Goal: Navigation & Orientation: Find specific page/section

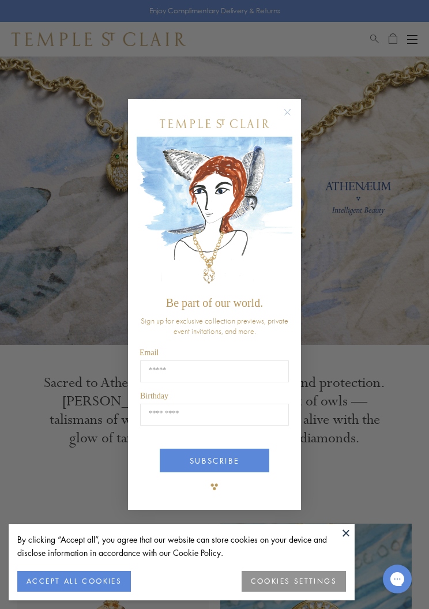
click at [287, 117] on circle "Close dialog" at bounding box center [288, 113] width 14 height 14
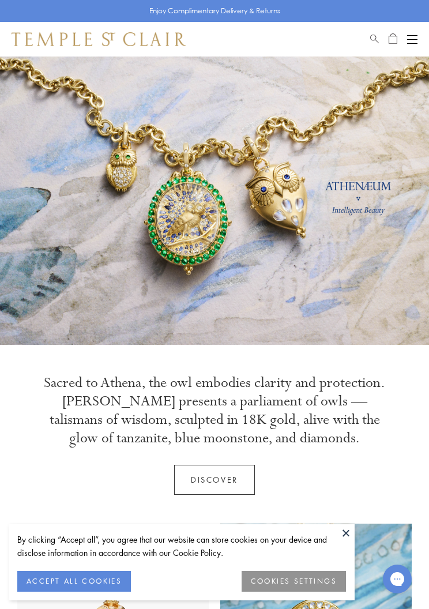
click at [410, 44] on button "Open navigation" at bounding box center [412, 39] width 10 height 14
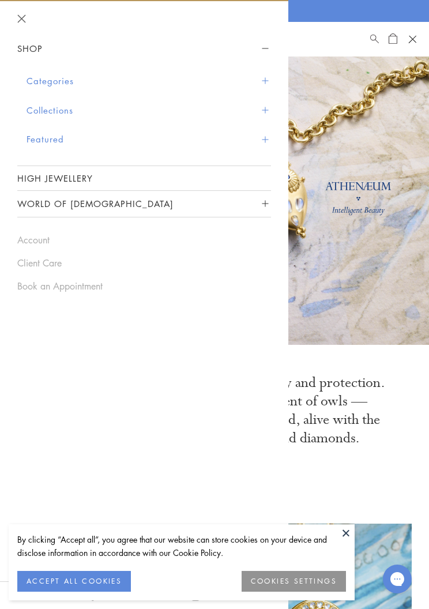
click at [173, 177] on link "High Jewellery" at bounding box center [144, 178] width 254 height 24
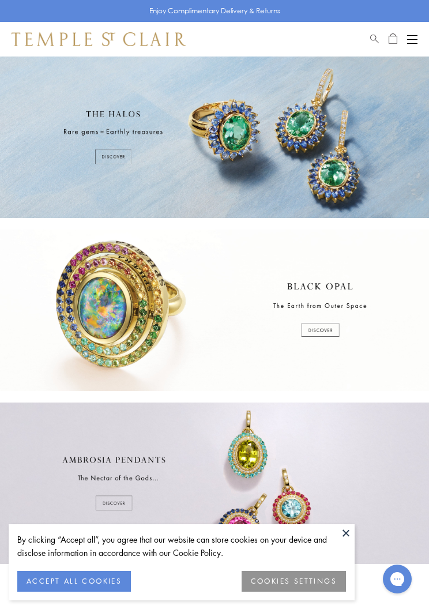
click at [189, 316] on div at bounding box center [214, 311] width 429 height 162
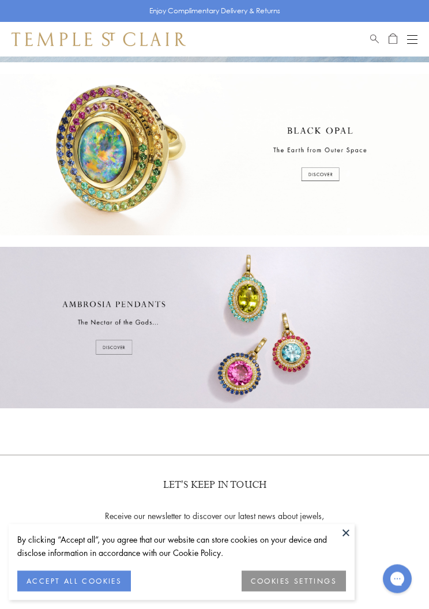
scroll to position [156, 0]
click at [343, 542] on button at bounding box center [346, 532] width 17 height 17
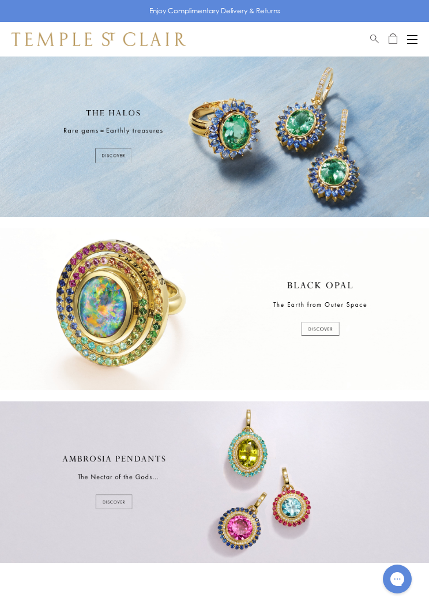
scroll to position [0, 0]
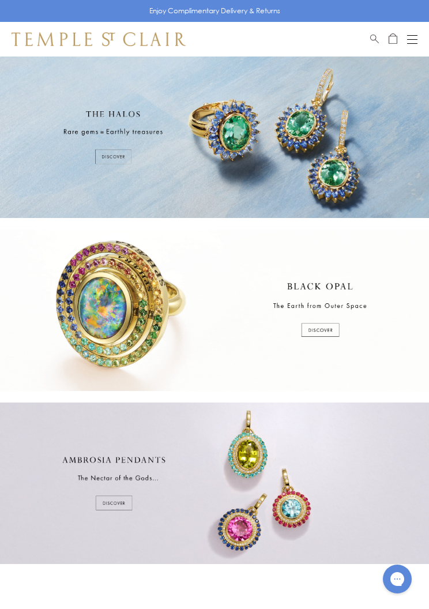
click at [168, 166] on div at bounding box center [214, 138] width 429 height 162
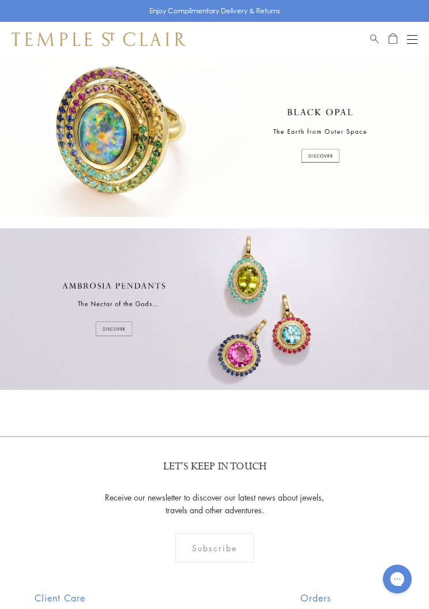
scroll to position [181, 0]
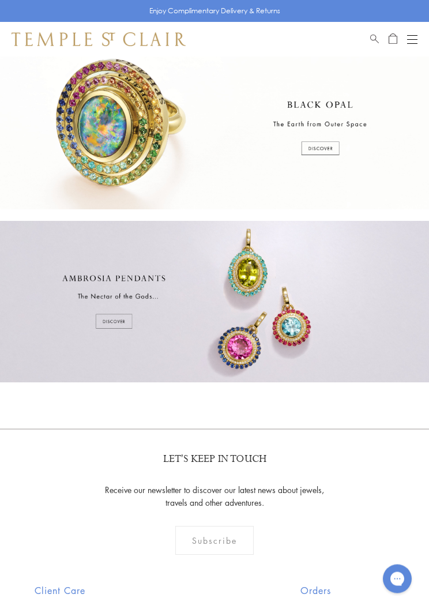
click at [275, 333] on div at bounding box center [214, 303] width 429 height 162
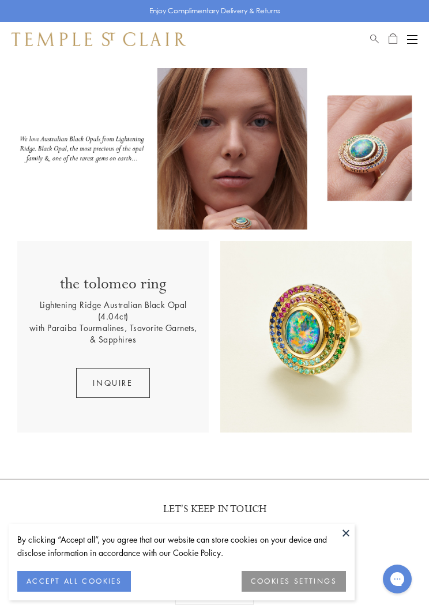
click at [348, 536] on button at bounding box center [346, 532] width 17 height 17
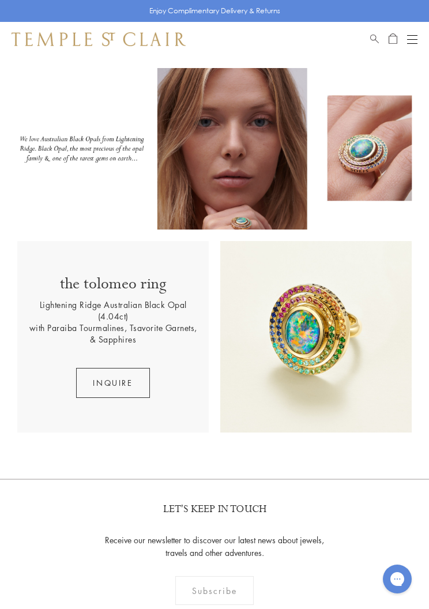
scroll to position [2, 0]
